Goal: Browse casually

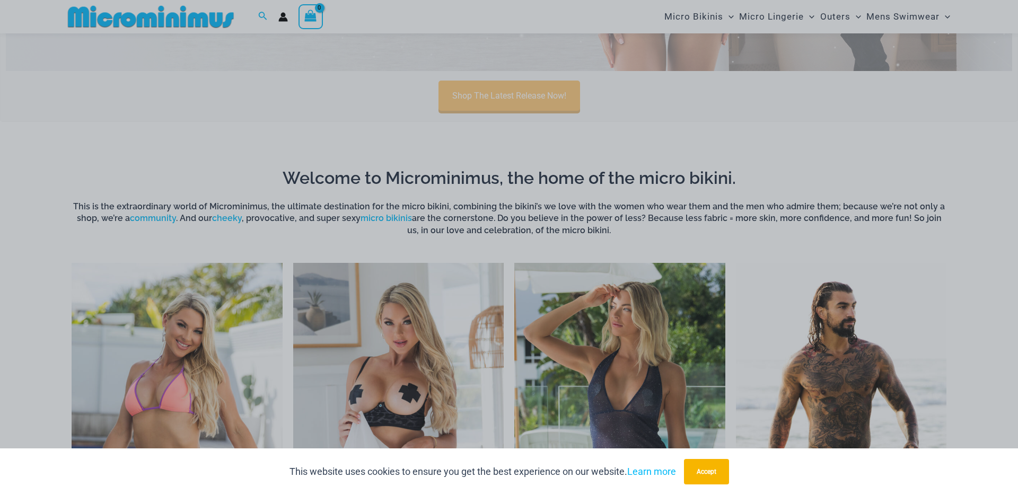
scroll to position [722, 0]
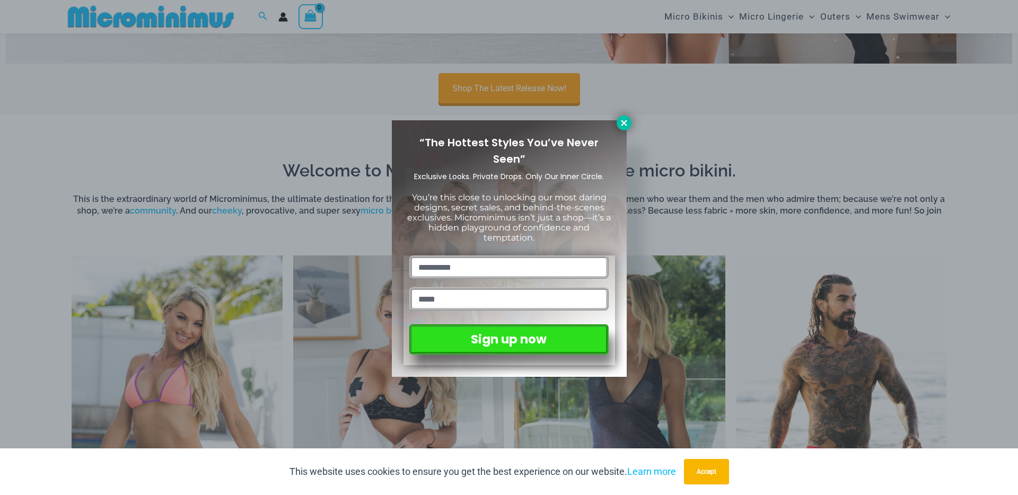
click at [628, 121] on icon at bounding box center [624, 123] width 10 height 10
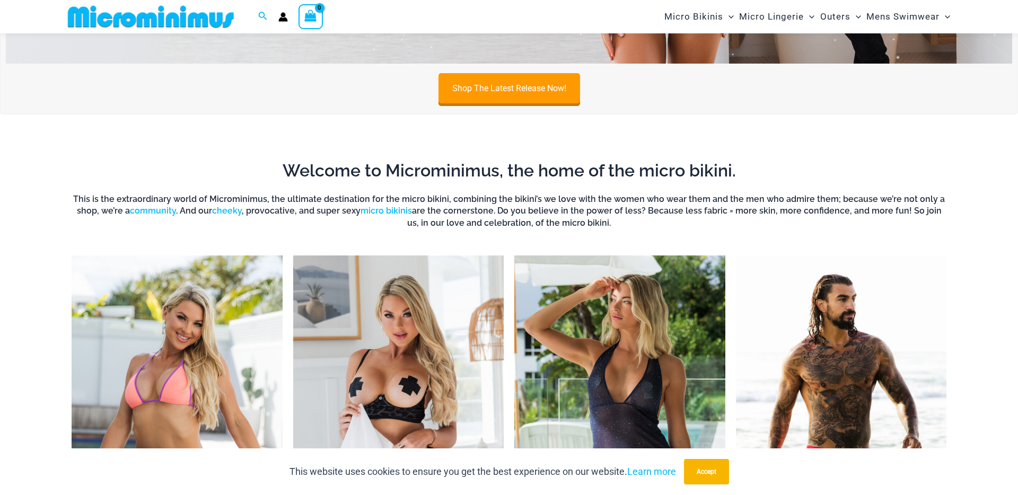
scroll to position [925, 0]
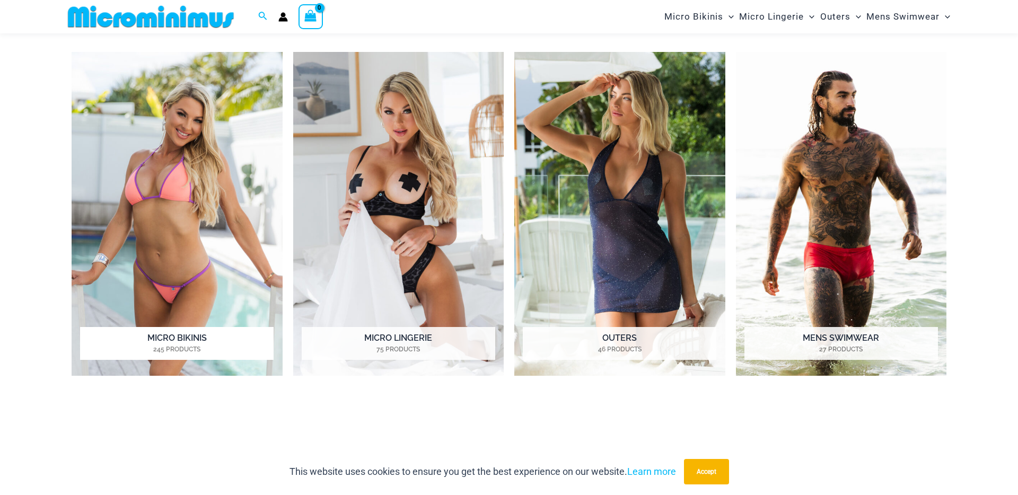
click at [188, 163] on img "Visit product category Micro Bikinis" at bounding box center [177, 214] width 211 height 324
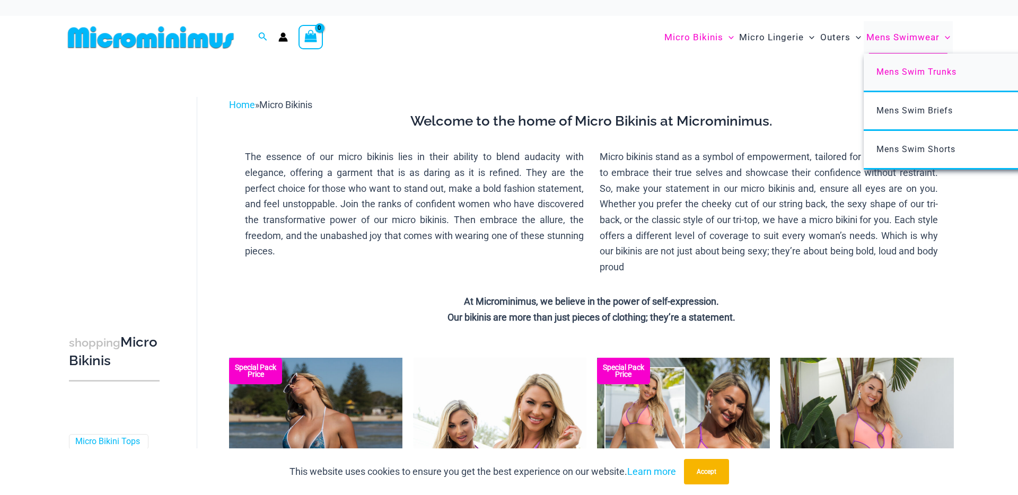
click at [924, 67] on span "Mens Swim Trunks" at bounding box center [916, 72] width 80 height 10
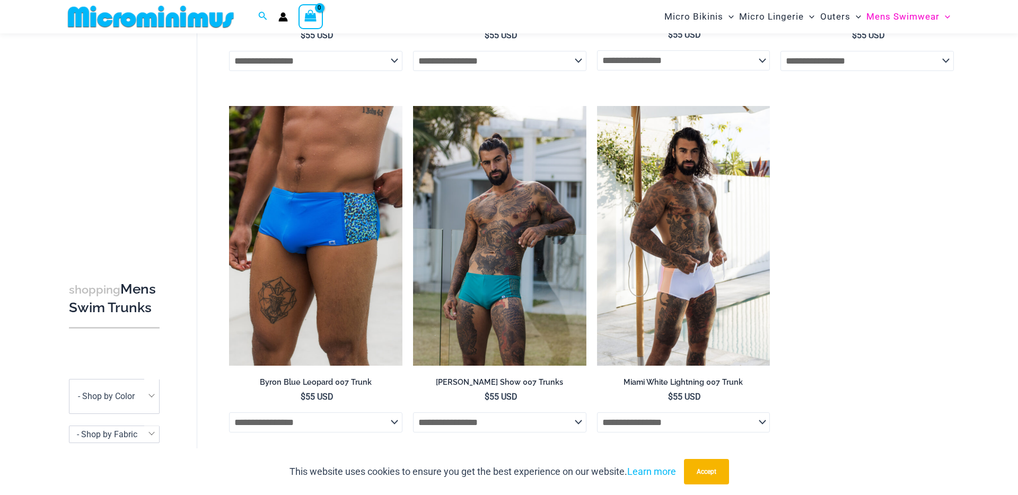
scroll to position [776, 0]
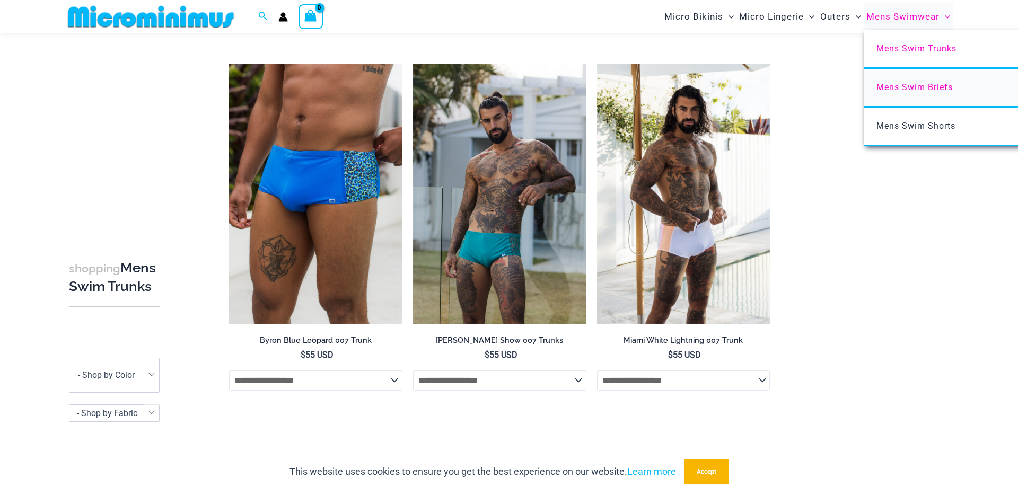
click at [916, 90] on span "Mens Swim Briefs" at bounding box center [914, 87] width 76 height 10
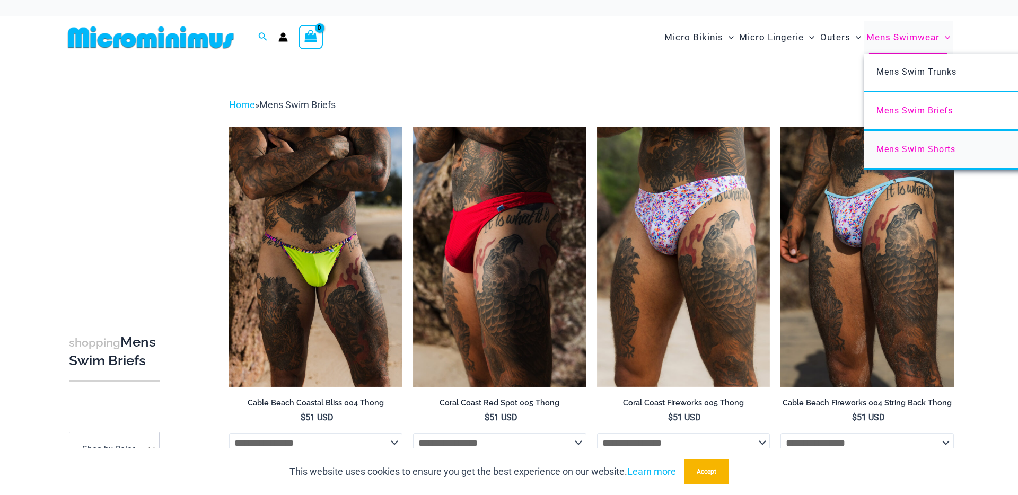
click at [926, 150] on span "Mens Swim Shorts" at bounding box center [915, 149] width 79 height 10
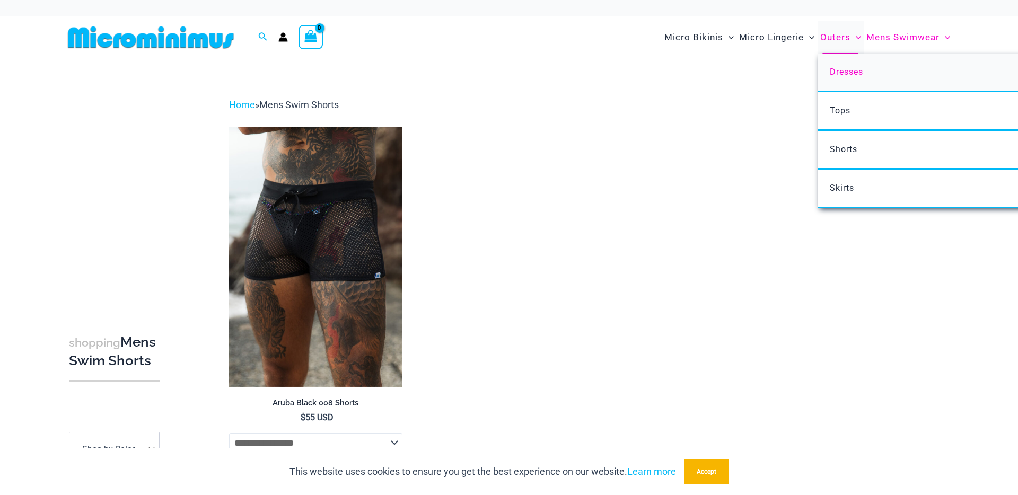
click at [842, 72] on span "Dresses" at bounding box center [846, 72] width 33 height 10
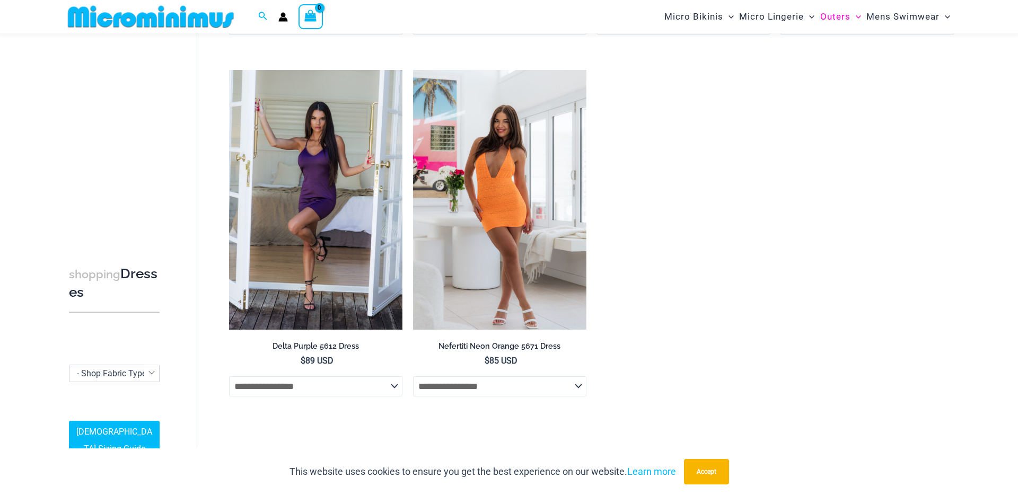
scroll to position [848, 0]
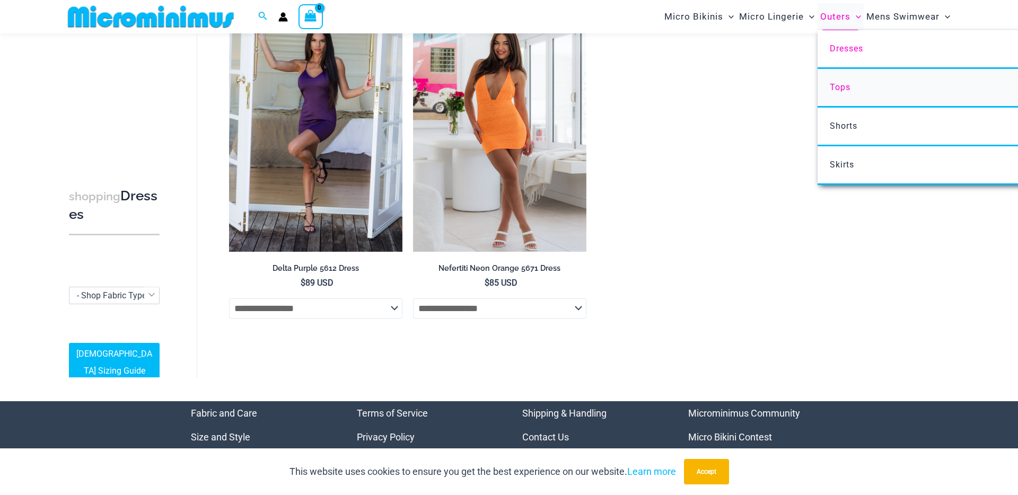
click at [844, 88] on span "Tops" at bounding box center [840, 87] width 21 height 10
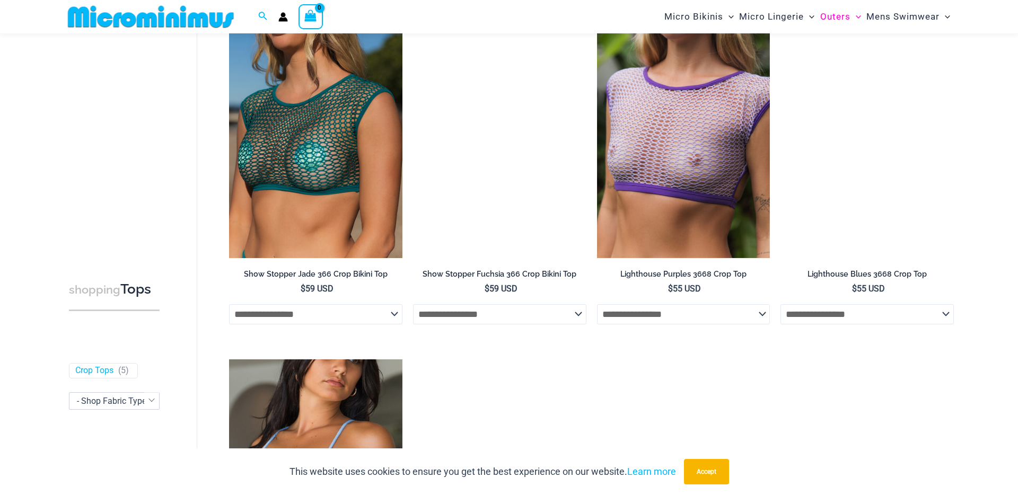
scroll to position [32, 0]
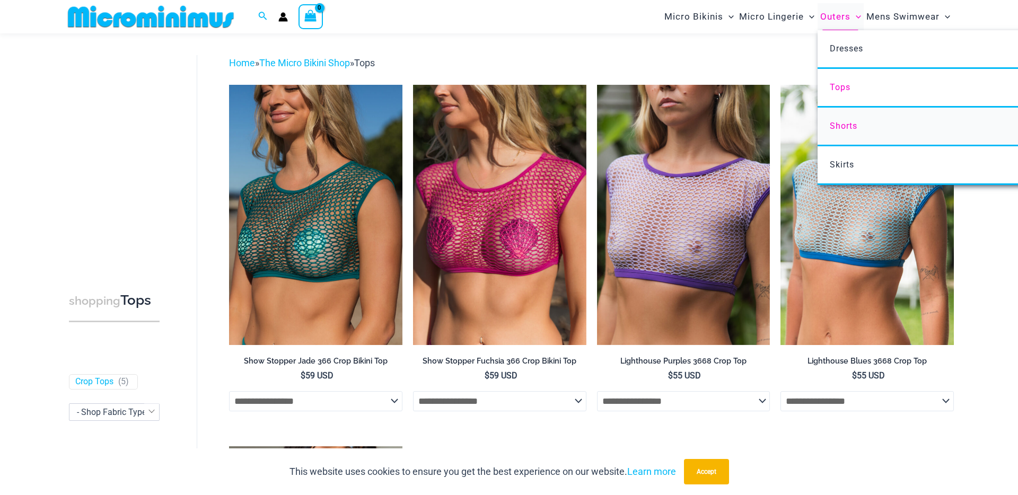
click at [847, 127] on span "Shorts" at bounding box center [844, 126] width 28 height 10
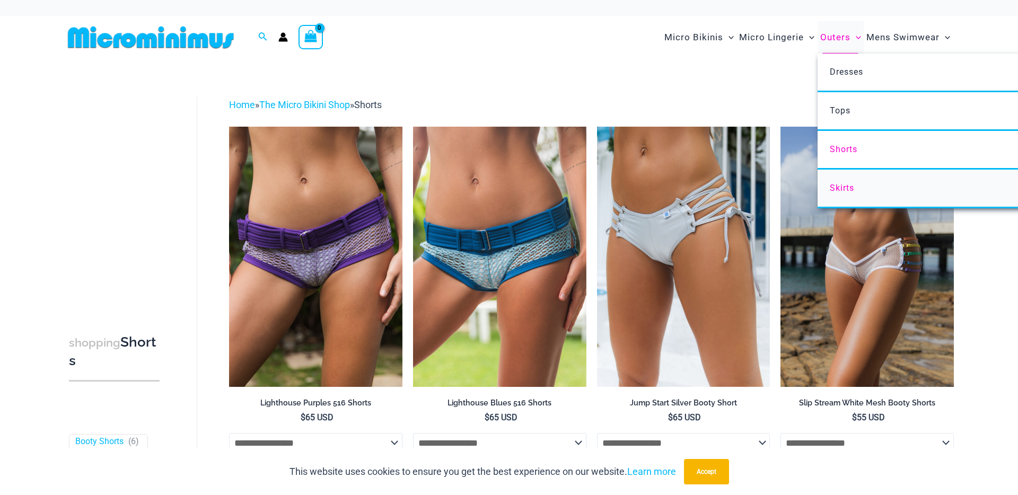
click at [845, 189] on span "Skirts" at bounding box center [842, 188] width 24 height 10
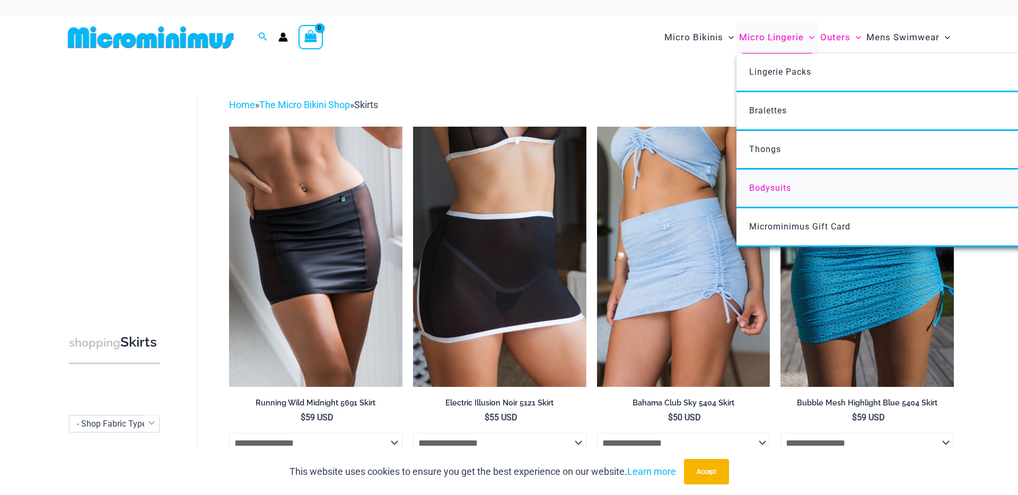
click at [772, 194] on link "Bodysuits" at bounding box center [893, 189] width 315 height 39
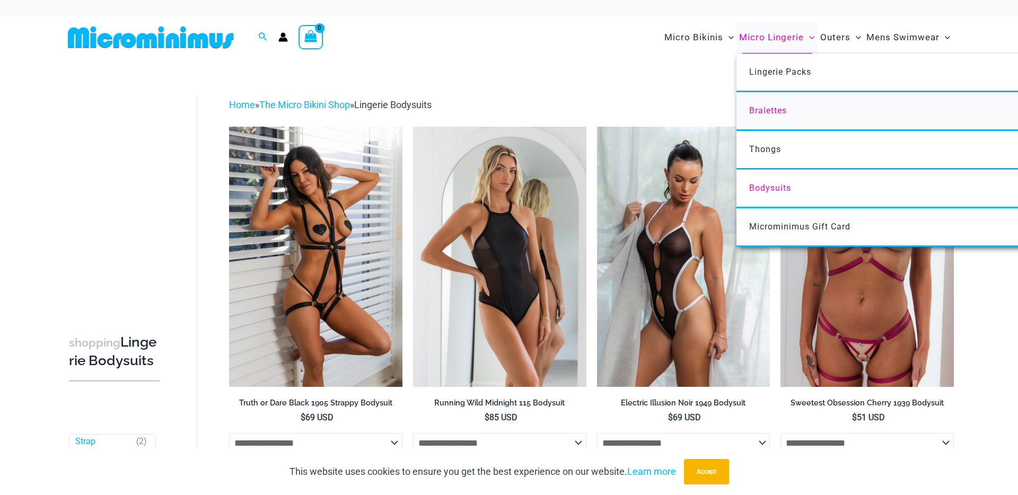
click at [769, 113] on span "Bralettes" at bounding box center [768, 111] width 38 height 10
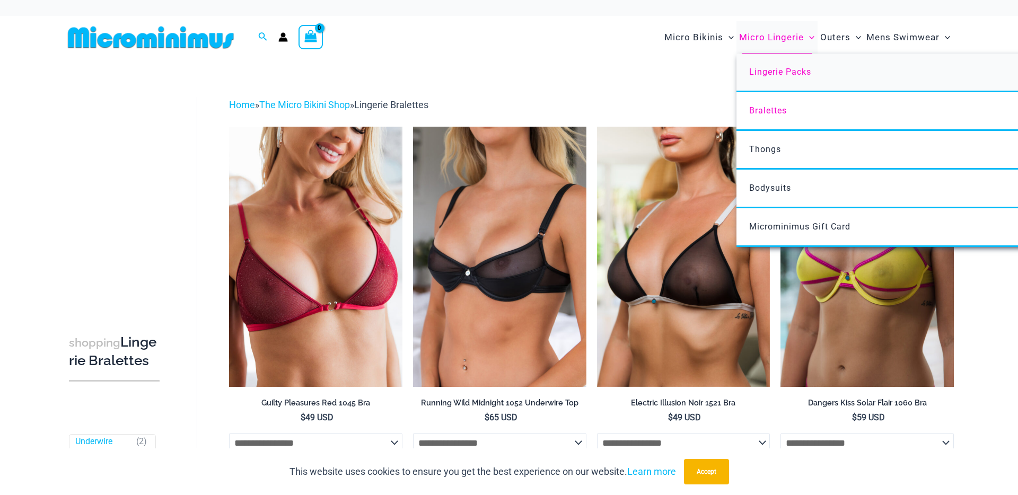
click at [780, 73] on span "Lingerie Packs" at bounding box center [780, 72] width 62 height 10
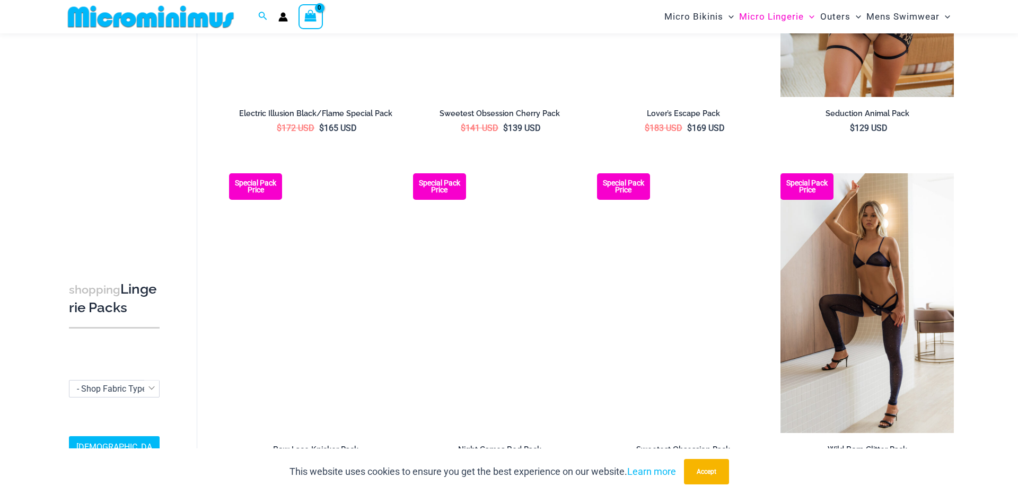
scroll to position [1378, 0]
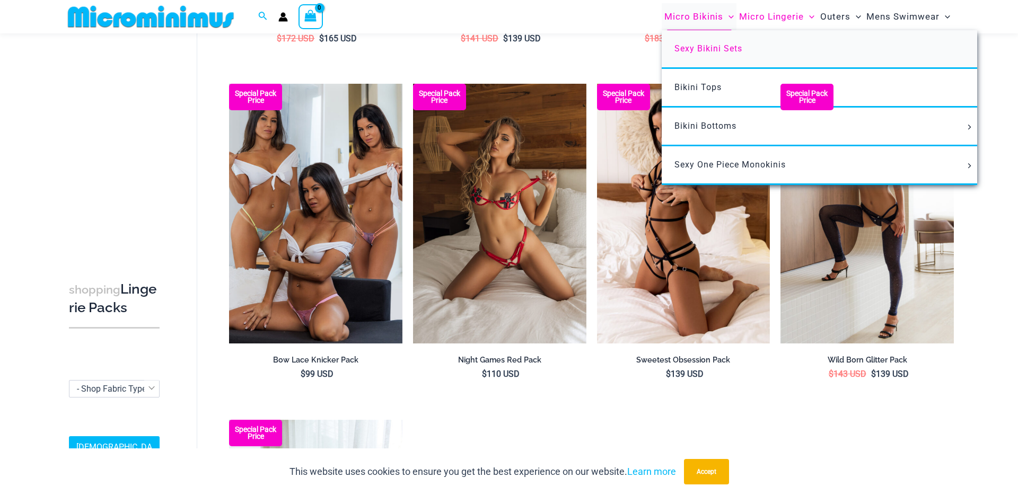
click at [718, 46] on span "Sexy Bikini Sets" at bounding box center [708, 48] width 68 height 10
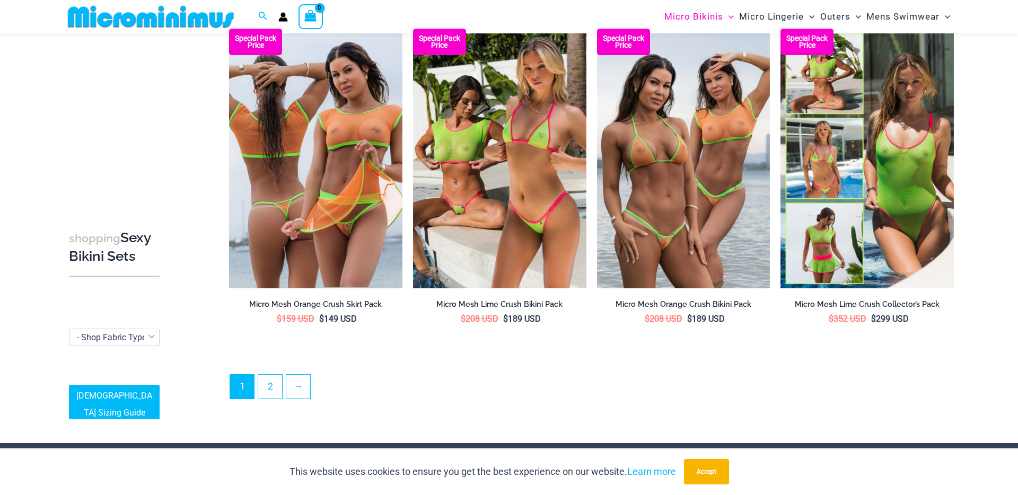
scroll to position [2438, 0]
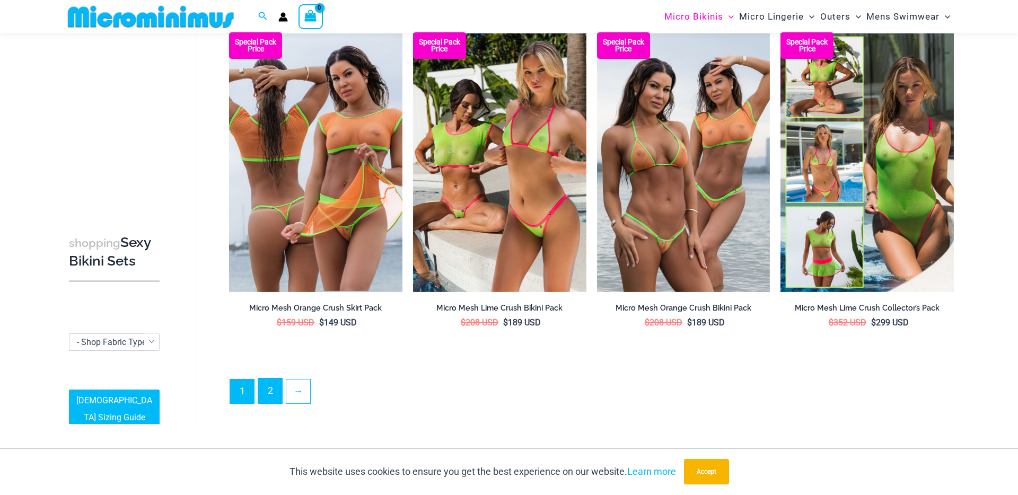
click at [268, 385] on link "2" at bounding box center [270, 391] width 24 height 25
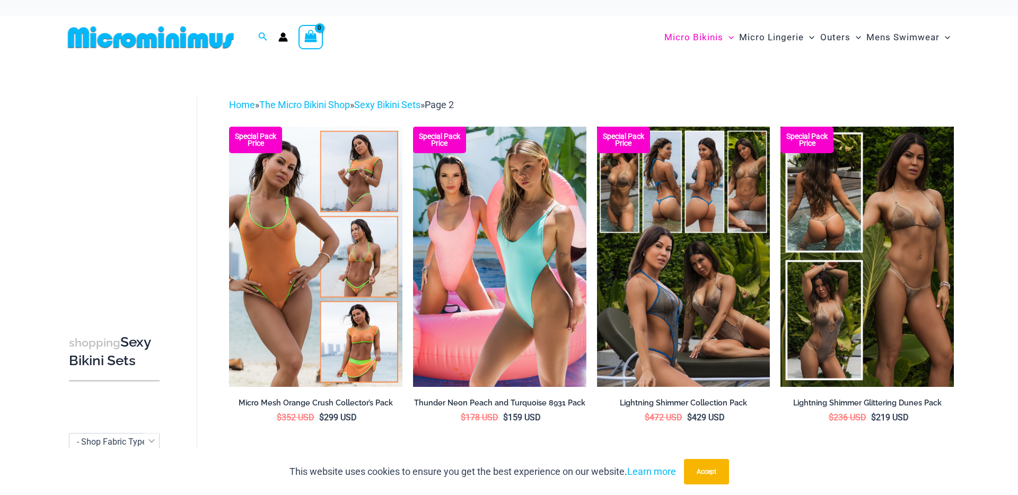
click at [137, 30] on img at bounding box center [151, 37] width 174 height 24
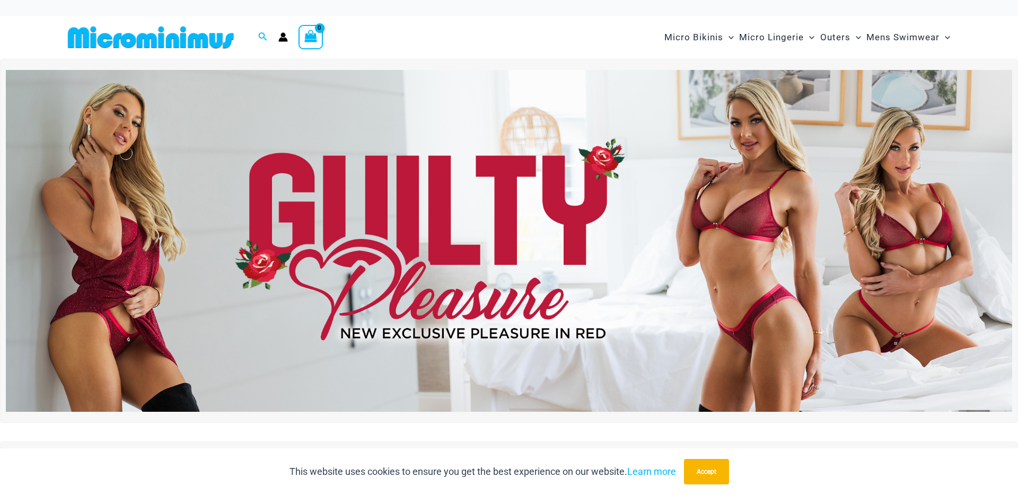
click at [265, 223] on img at bounding box center [509, 241] width 1006 height 342
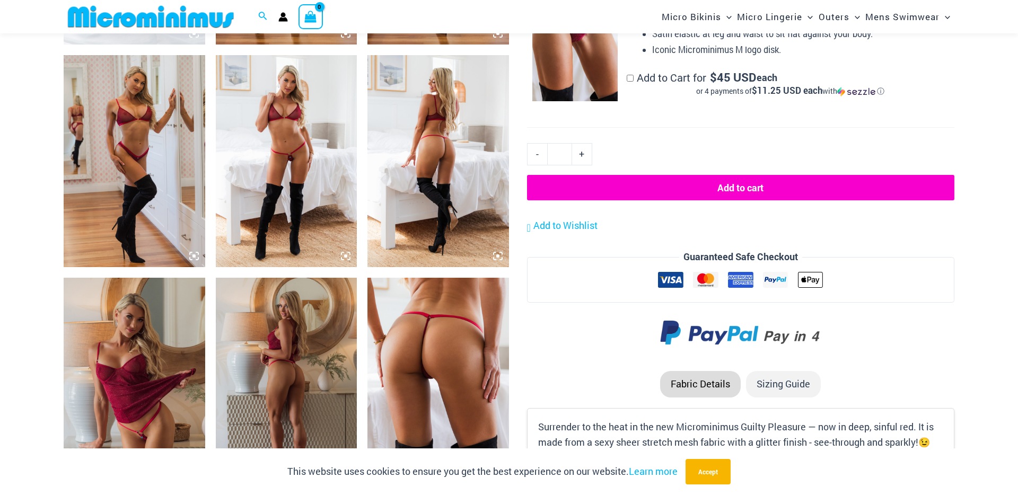
scroll to position [969, 0]
